Goal: Transaction & Acquisition: Purchase product/service

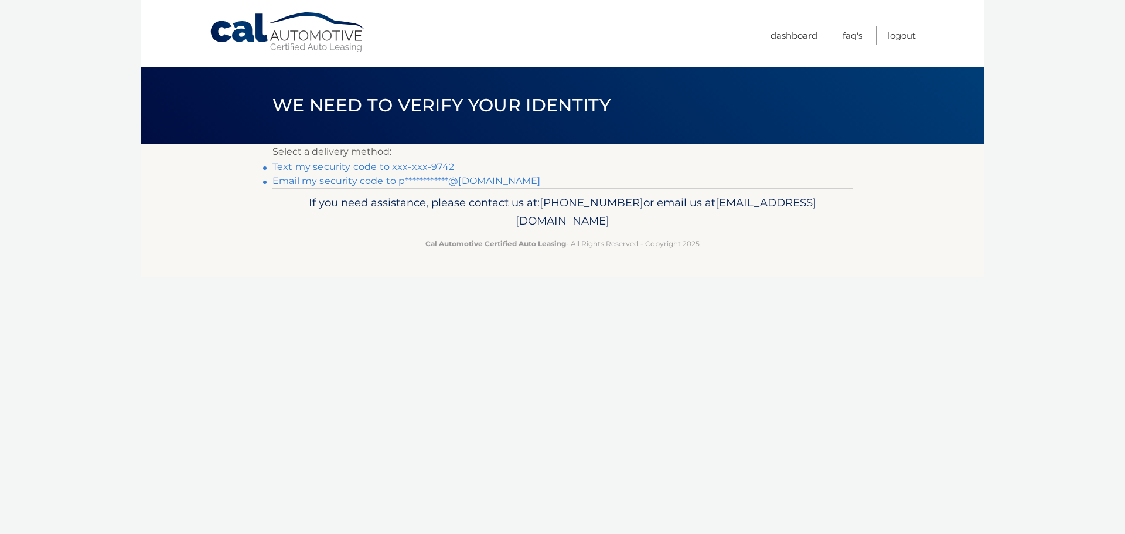
click at [379, 167] on link "Text my security code to xxx-xxx-9742" at bounding box center [363, 166] width 182 height 11
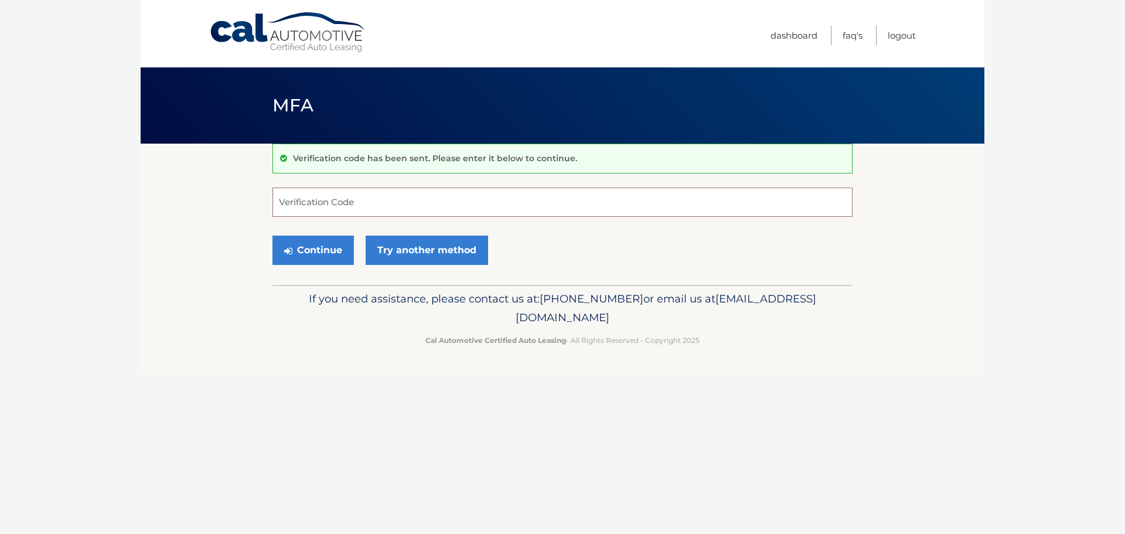
click at [355, 204] on input "Verification Code" at bounding box center [562, 201] width 580 height 29
type input "1"
type input "726309"
click at [272, 235] on button "Continue" at bounding box center [312, 249] width 81 height 29
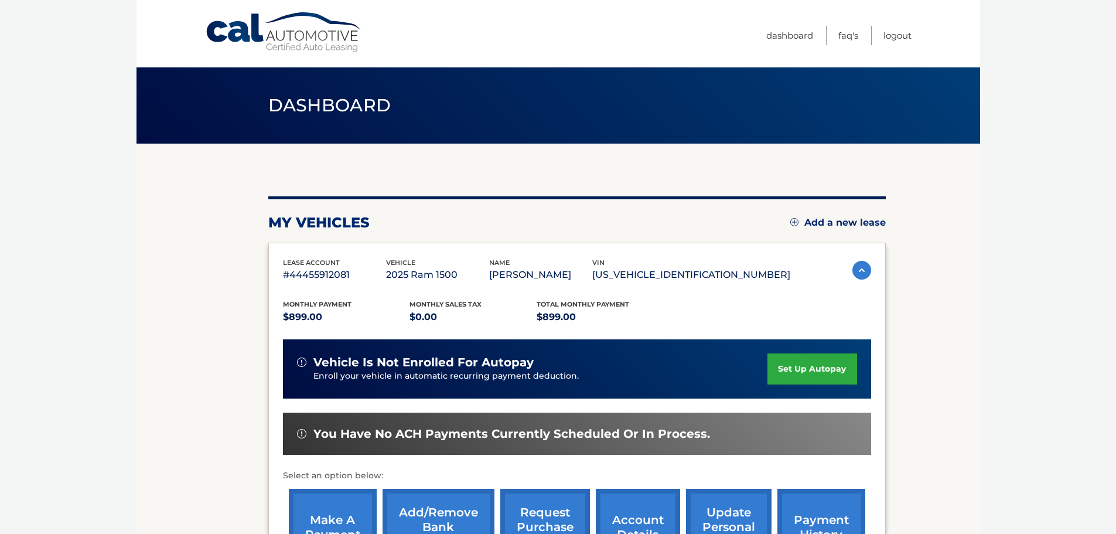
scroll to position [59, 0]
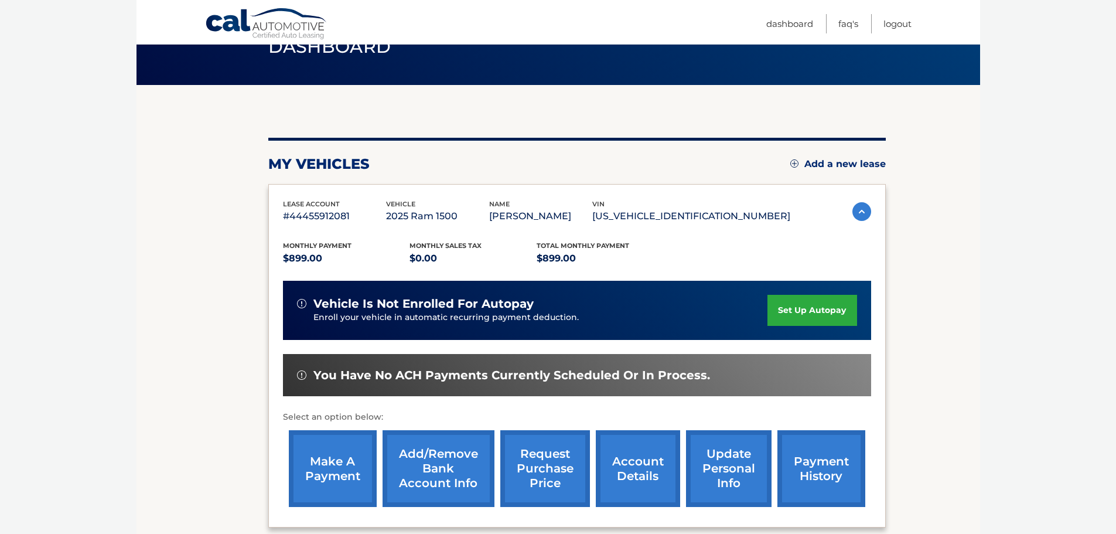
click at [331, 496] on link "make a payment" at bounding box center [333, 468] width 88 height 77
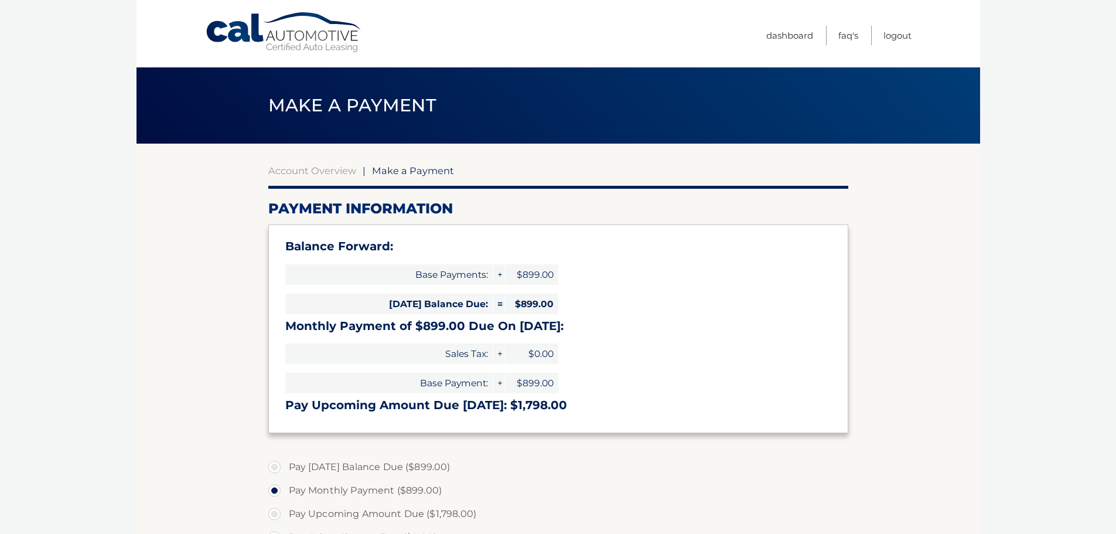
select select "MjNkMGY0ZGEtM2MzZS00MzViLTgzMjMtNjMyNGRmNzU2MTNk"
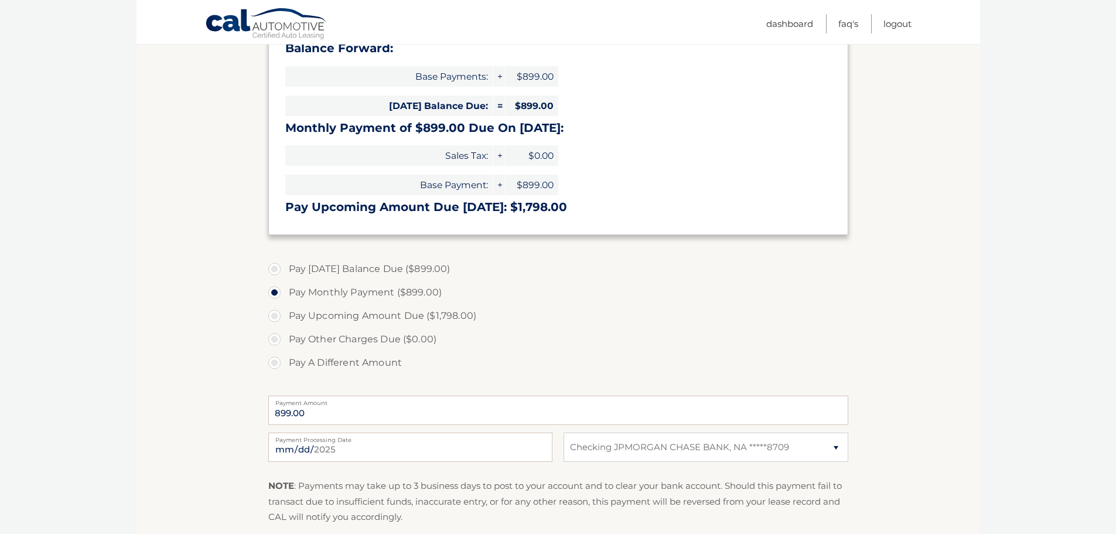
scroll to position [234, 0]
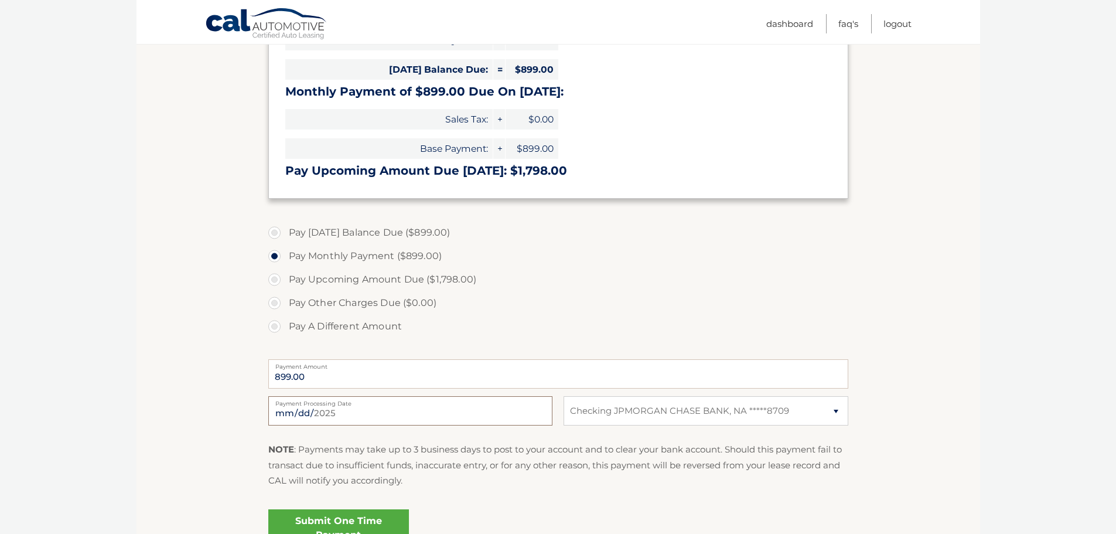
click at [322, 411] on input "2025-08-13" at bounding box center [410, 410] width 284 height 29
type input "2025-08-21"
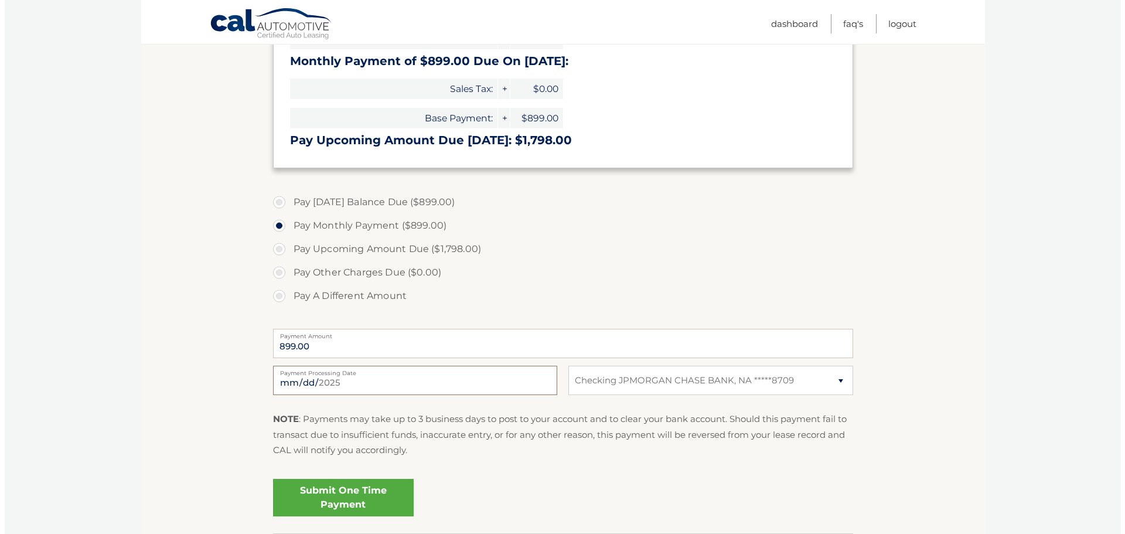
scroll to position [293, 0]
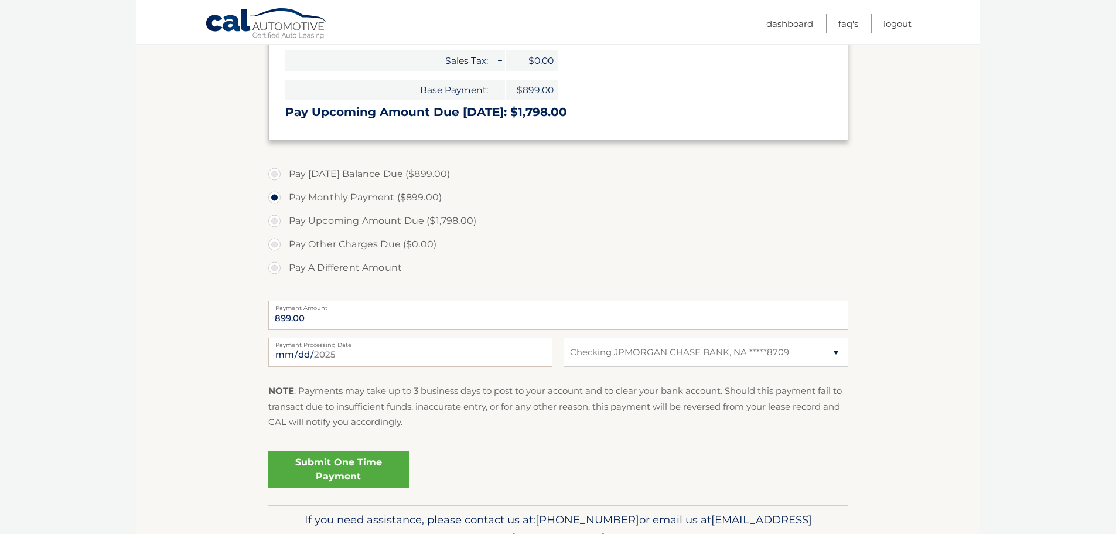
click at [353, 475] on link "Submit One Time Payment" at bounding box center [338, 468] width 141 height 37
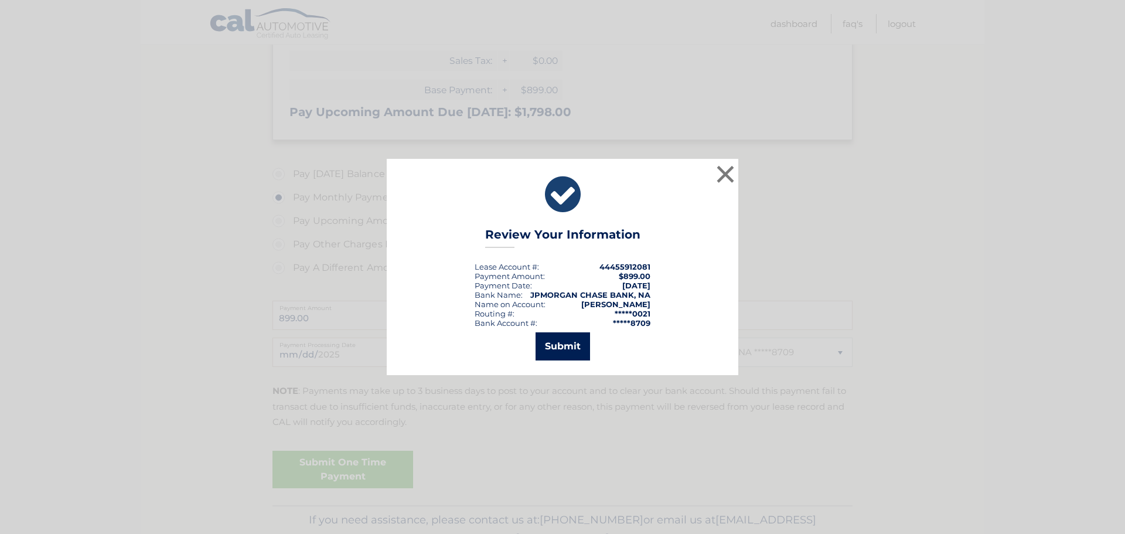
click at [549, 351] on button "Submit" at bounding box center [562, 346] width 54 height 28
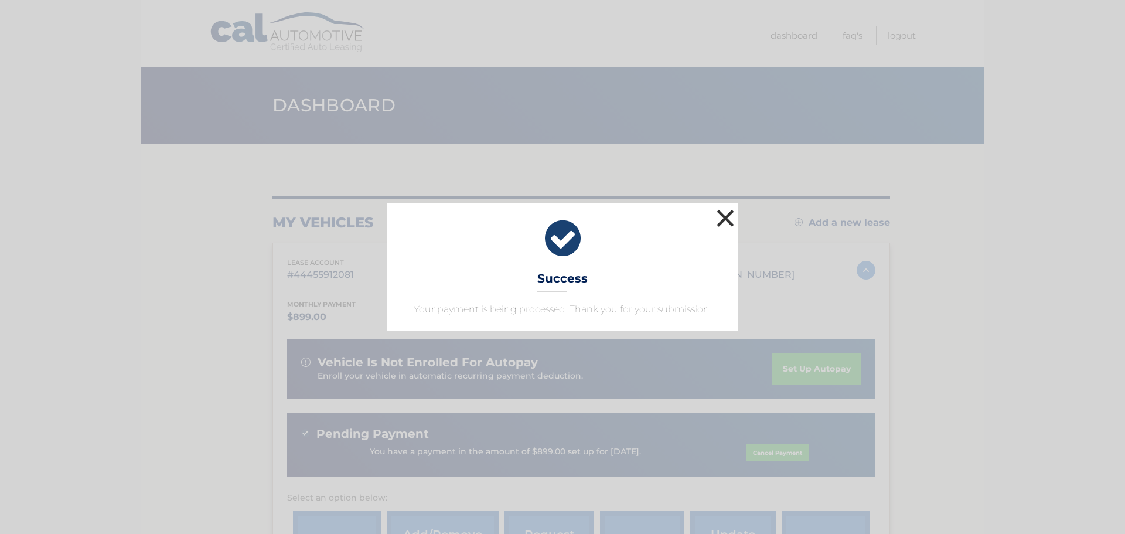
click at [729, 214] on button "×" at bounding box center [724, 217] width 23 height 23
